Goal: Task Accomplishment & Management: Manage account settings

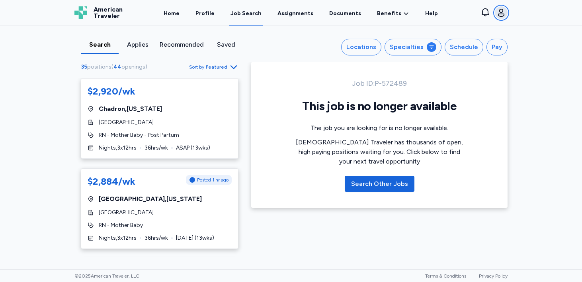
click at [502, 15] on icon "button" at bounding box center [502, 13] width 10 height 10
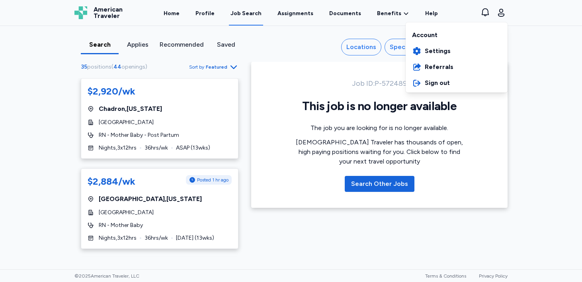
click at [437, 35] on div "Account" at bounding box center [457, 33] width 102 height 19
click at [213, 18] on div "American Traveler American Traveler Home Profile Job Search Assignments Documen…" at bounding box center [291, 12] width 446 height 25
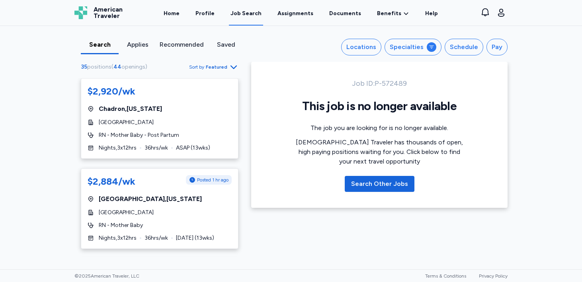
click at [213, 18] on link "Profile" at bounding box center [205, 12] width 22 height 25
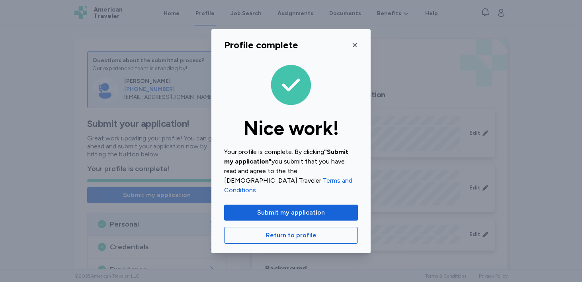
click at [354, 47] on icon "button" at bounding box center [355, 45] width 4 height 4
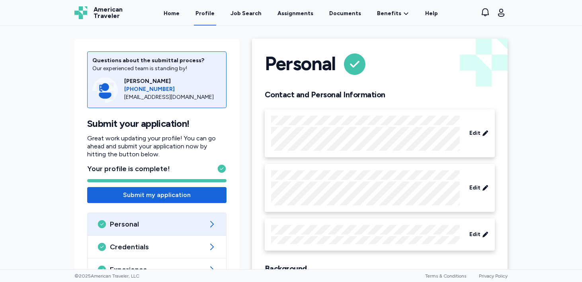
scroll to position [80, 0]
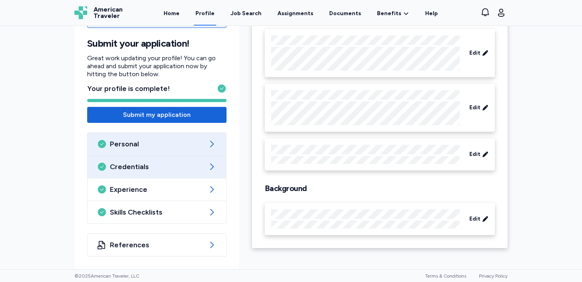
click at [188, 169] on span "Credentials" at bounding box center [157, 167] width 94 height 10
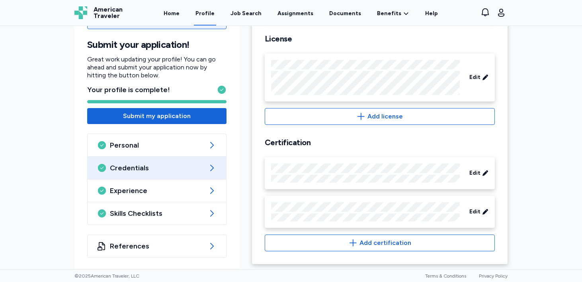
scroll to position [298, 0]
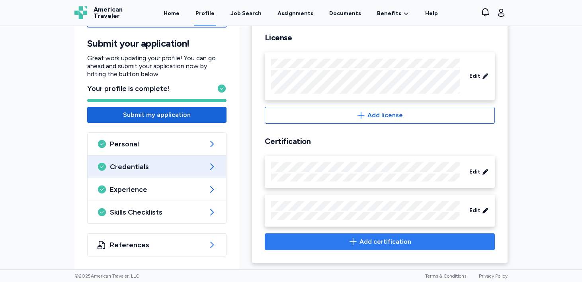
click at [381, 242] on span "Add certification" at bounding box center [386, 242] width 52 height 10
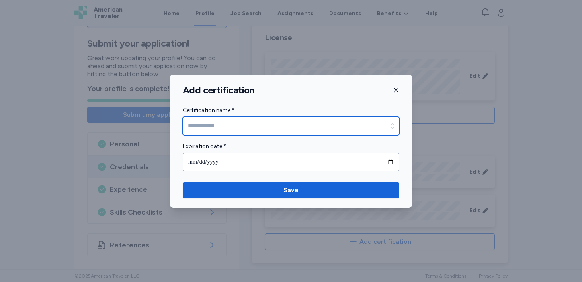
click at [337, 121] on input "Certification name *" at bounding box center [291, 126] width 217 height 18
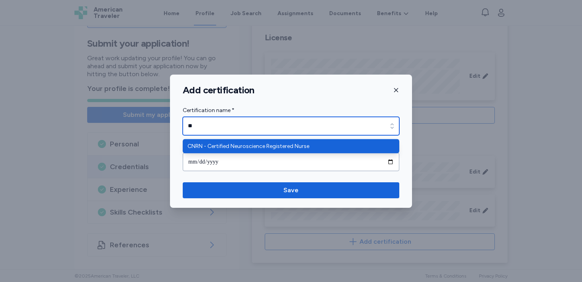
scroll to position [0, 0]
type input "*"
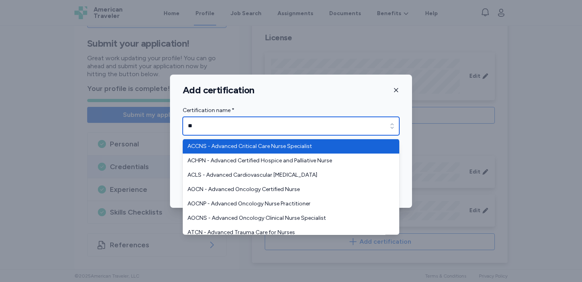
type input "*"
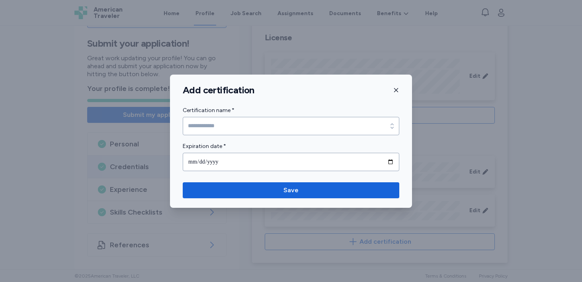
click at [399, 87] on div "Add certification Certification name * Certification name * Expiration date * S…" at bounding box center [291, 141] width 242 height 133
click at [399, 87] on icon "button" at bounding box center [396, 90] width 6 height 6
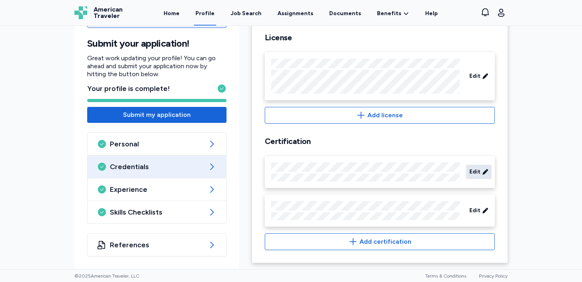
click at [483, 167] on div "Edit" at bounding box center [479, 172] width 25 height 14
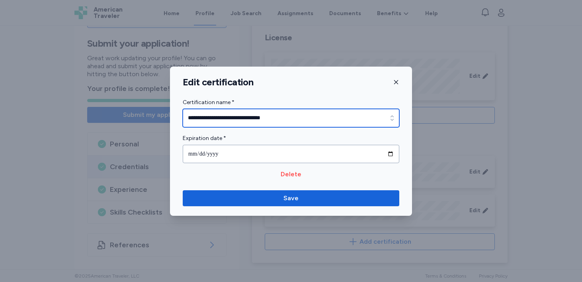
type input "**********"
click at [353, 120] on input "**********" at bounding box center [291, 118] width 217 height 18
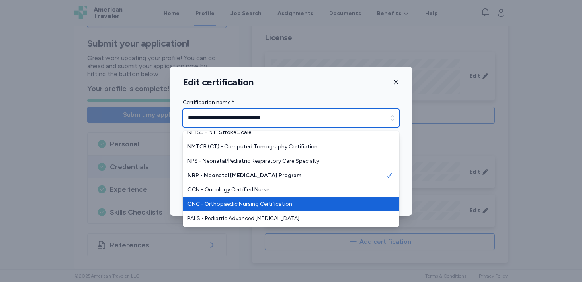
scroll to position [1420, 0]
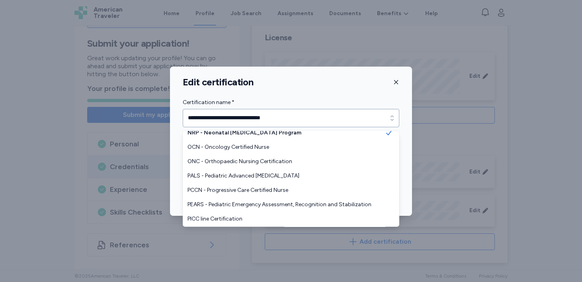
click at [412, 166] on div "**********" at bounding box center [291, 139] width 242 height 83
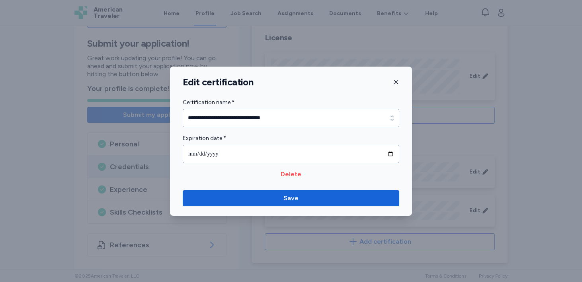
click at [398, 77] on button "button" at bounding box center [396, 82] width 6 height 12
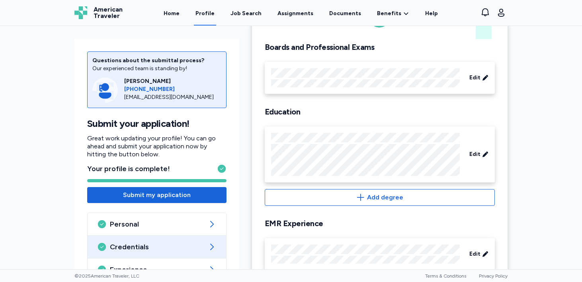
scroll to position [0, 0]
